Goal: Transaction & Acquisition: Obtain resource

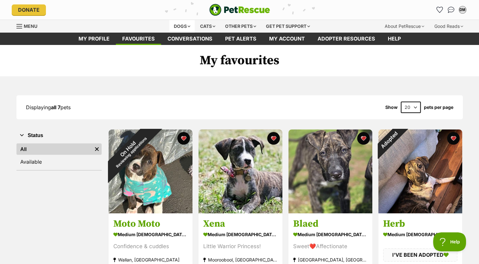
click at [181, 26] on div "Dogs" at bounding box center [182, 26] width 25 height 13
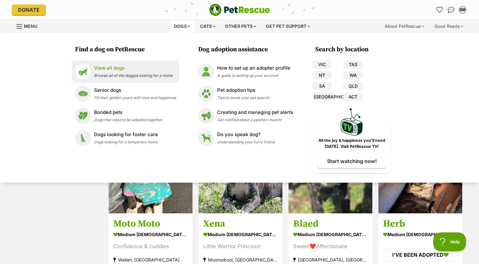
click at [135, 70] on p "View all dogs" at bounding box center [133, 68] width 79 height 7
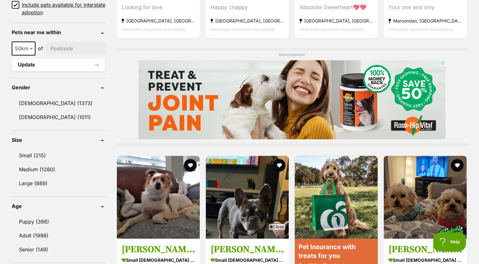
scroll to position [502, 0]
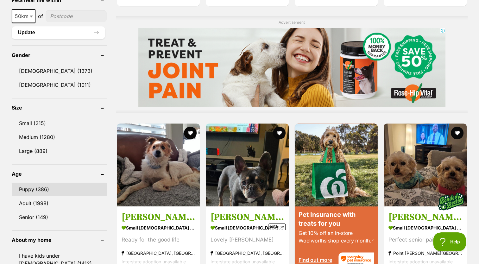
click at [48, 184] on link "Puppy (386)" at bounding box center [59, 189] width 95 height 13
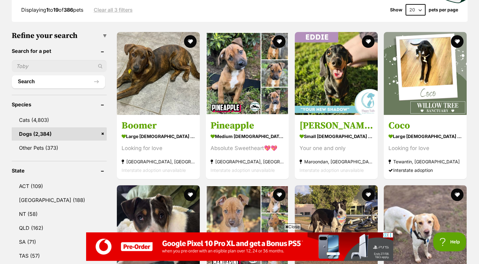
scroll to position [189, 0]
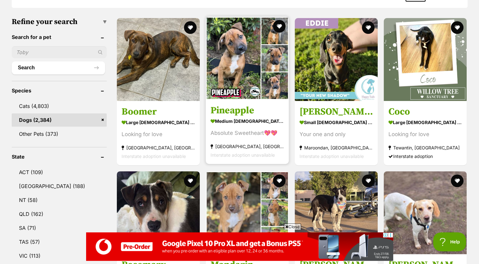
click at [242, 115] on h3 "Pineapple" at bounding box center [248, 111] width 74 height 12
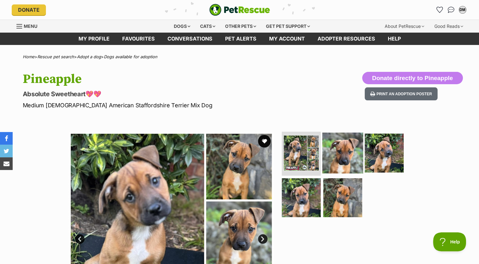
click at [345, 158] on img at bounding box center [343, 152] width 41 height 41
